Goal: Task Accomplishment & Management: Complete application form

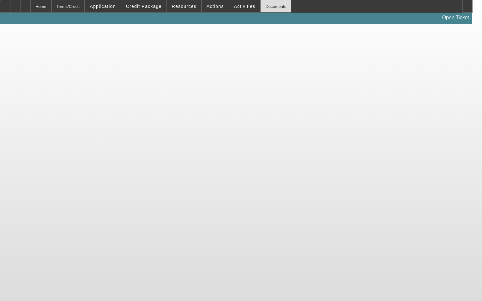
click at [268, 9] on div "Documents" at bounding box center [275, 6] width 31 height 13
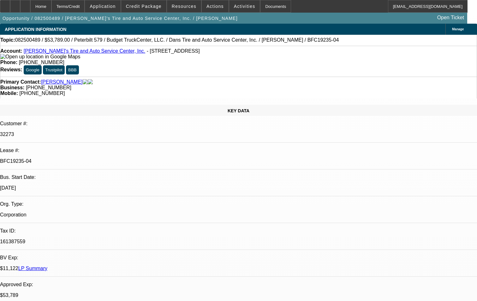
select select "0"
select select "0.1"
select select "0"
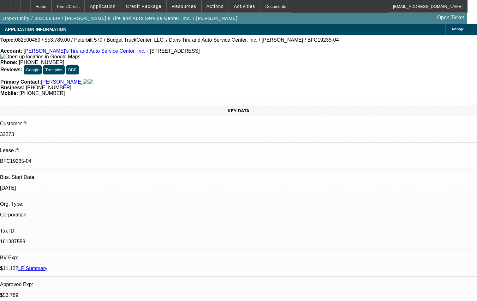
select select "0.1"
select select "0"
select select "0.1"
select select "0"
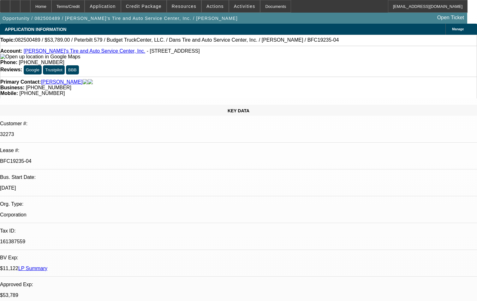
select select "0"
select select "0.1"
select select "1"
select select "3"
select select "5"
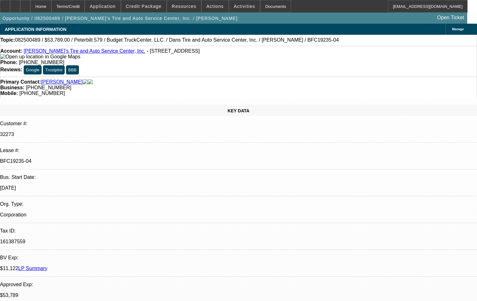
select select "1"
select select "3"
select select "4"
select select "1"
select select "3"
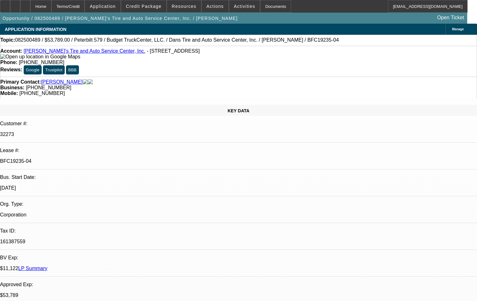
select select "4"
select select "1"
select select "3"
select select "4"
select select "0"
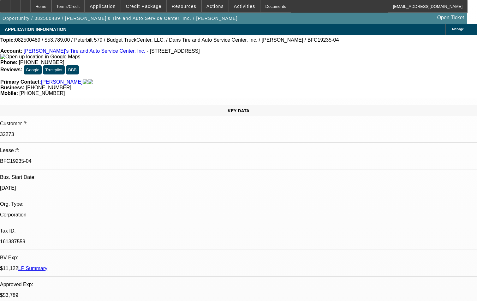
select select "0"
select select "0.1"
select select "0"
select select "0.1"
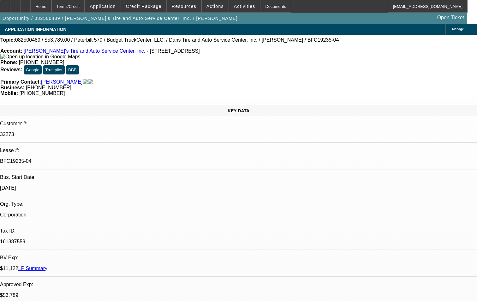
select select "0"
select select "0.1"
select select "0"
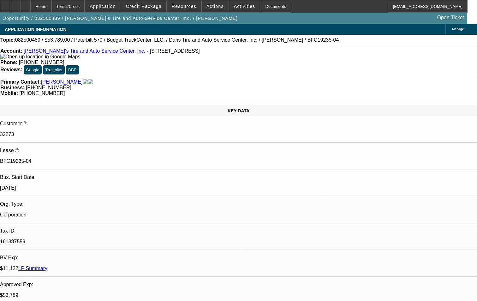
select select "0.1"
select select "1"
select select "3"
select select "5"
select select "1"
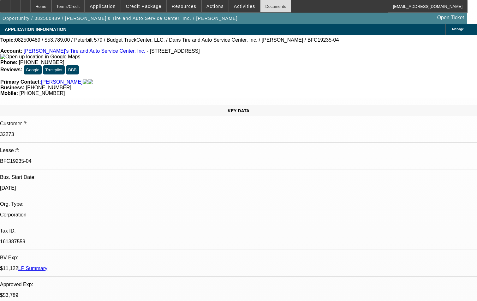
select select "3"
select select "4"
select select "1"
select select "3"
select select "4"
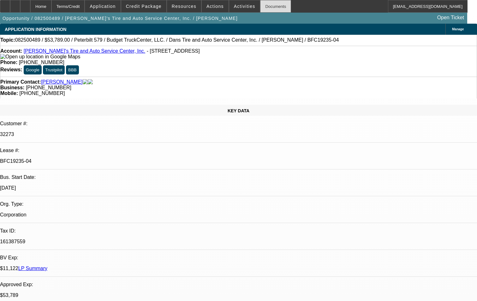
select select "1"
select select "3"
select select "4"
click at [261, 5] on div "Documents" at bounding box center [275, 6] width 31 height 13
select select "0"
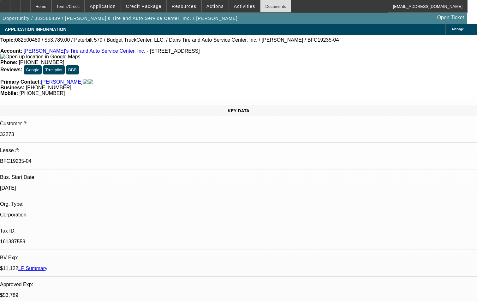
select select "0"
select select "0.1"
select select "0"
select select "0.1"
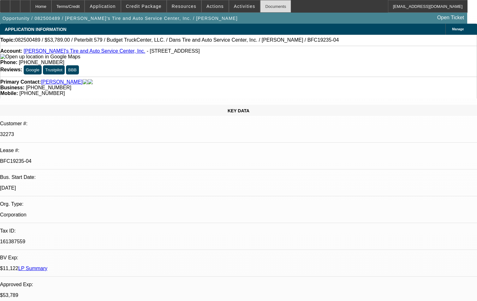
select select "0"
select select "0.1"
select select "0"
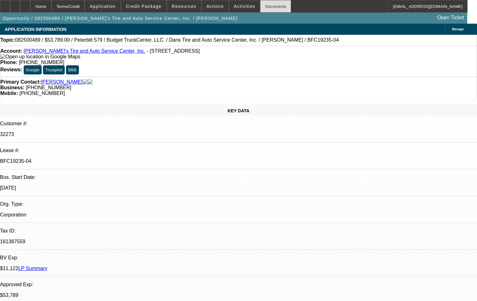
select select "0.1"
select select "1"
select select "3"
select select "5"
select select "1"
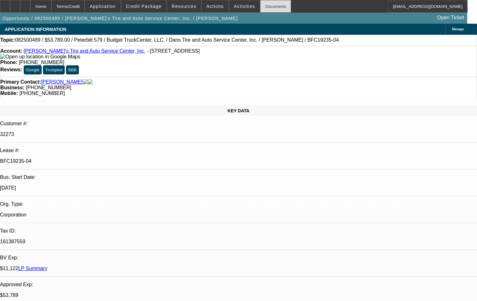
select select "3"
select select "4"
select select "1"
select select "3"
select select "4"
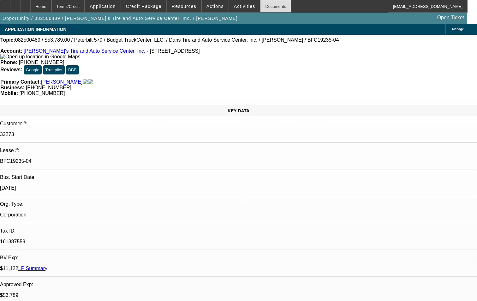
select select "1"
select select "3"
select select "4"
